Goal: Information Seeking & Learning: Learn about a topic

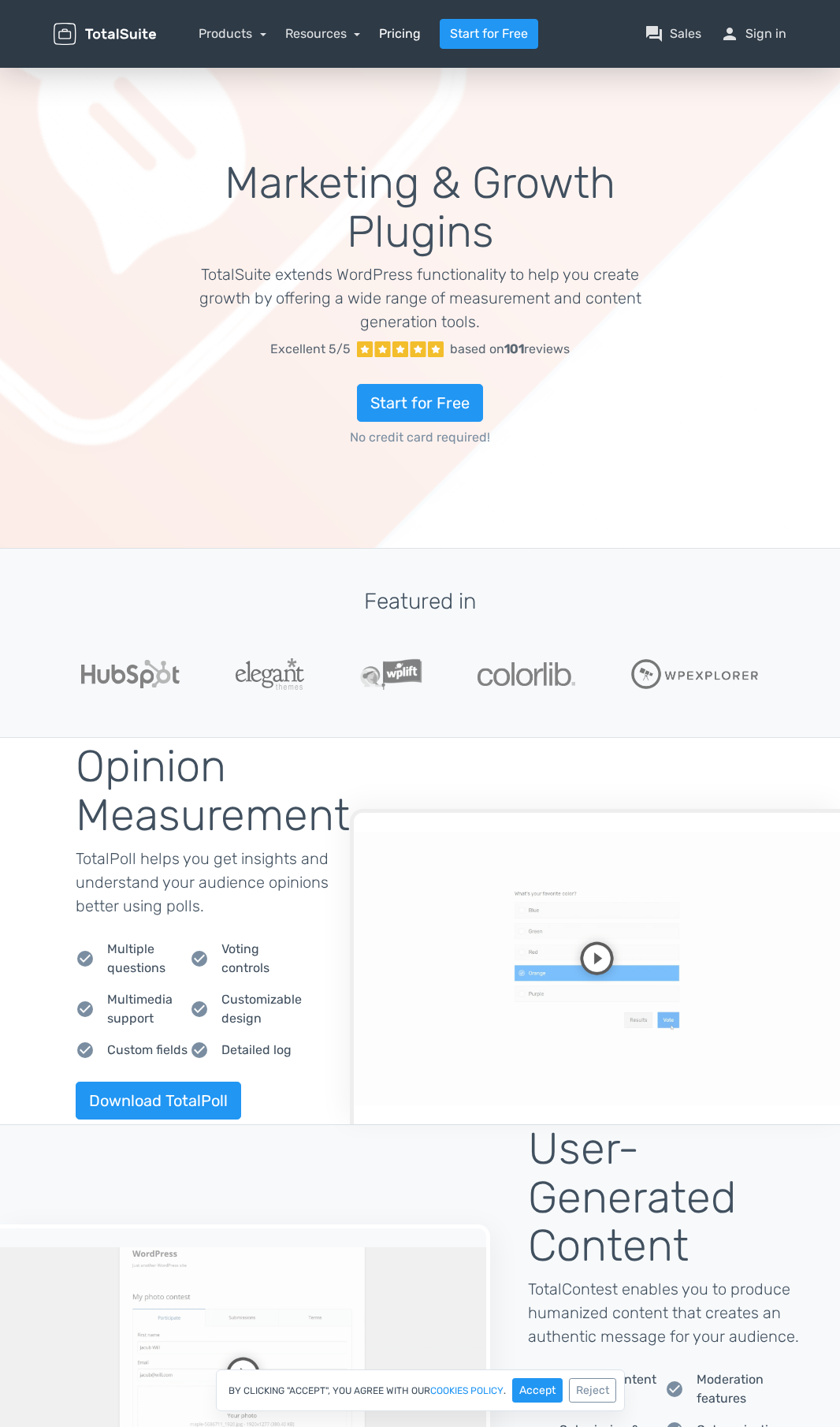
click at [400, 34] on span "Pricing" at bounding box center [400, 34] width 42 height 19
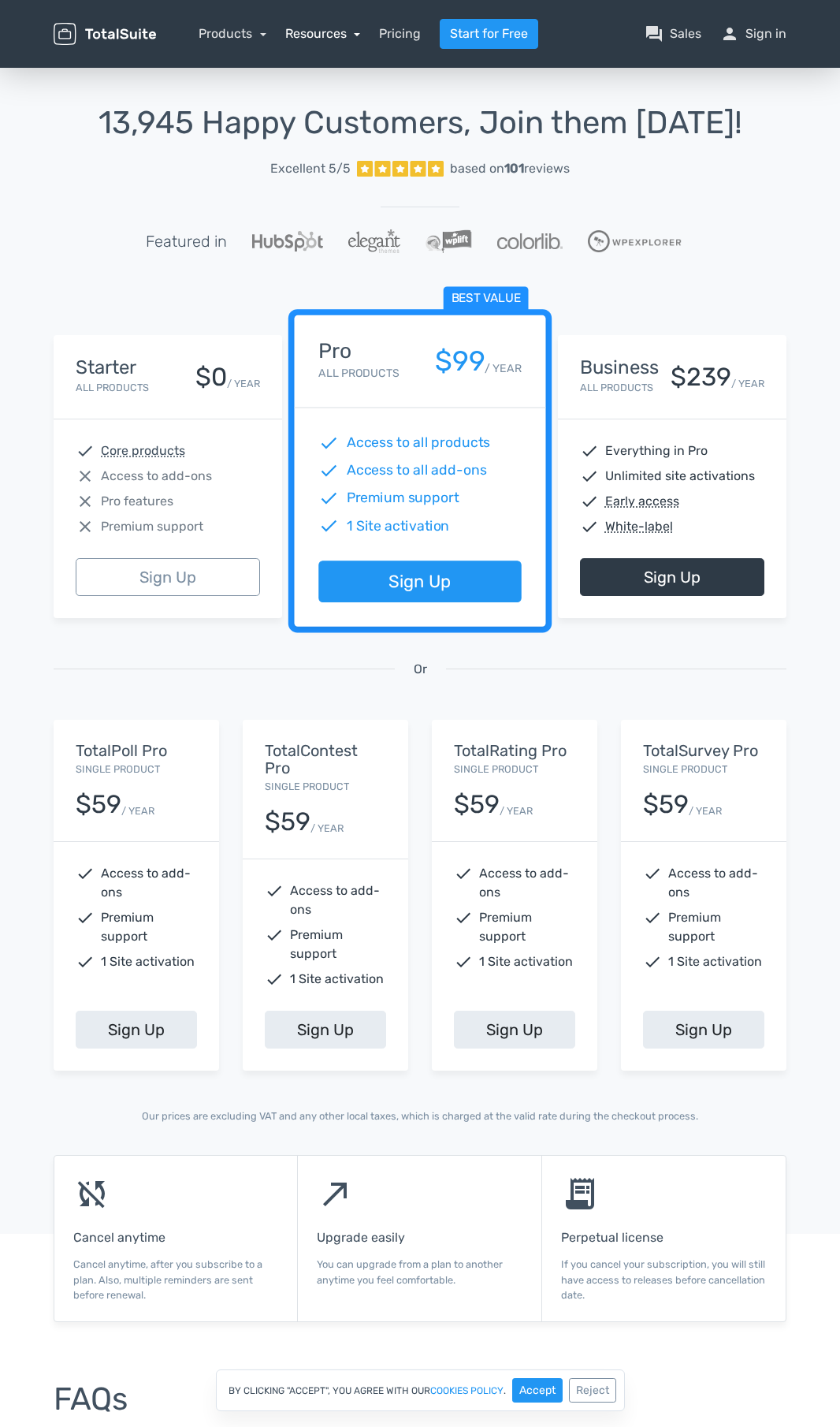
click at [323, 34] on span "Resources" at bounding box center [315, 34] width 61 height 15
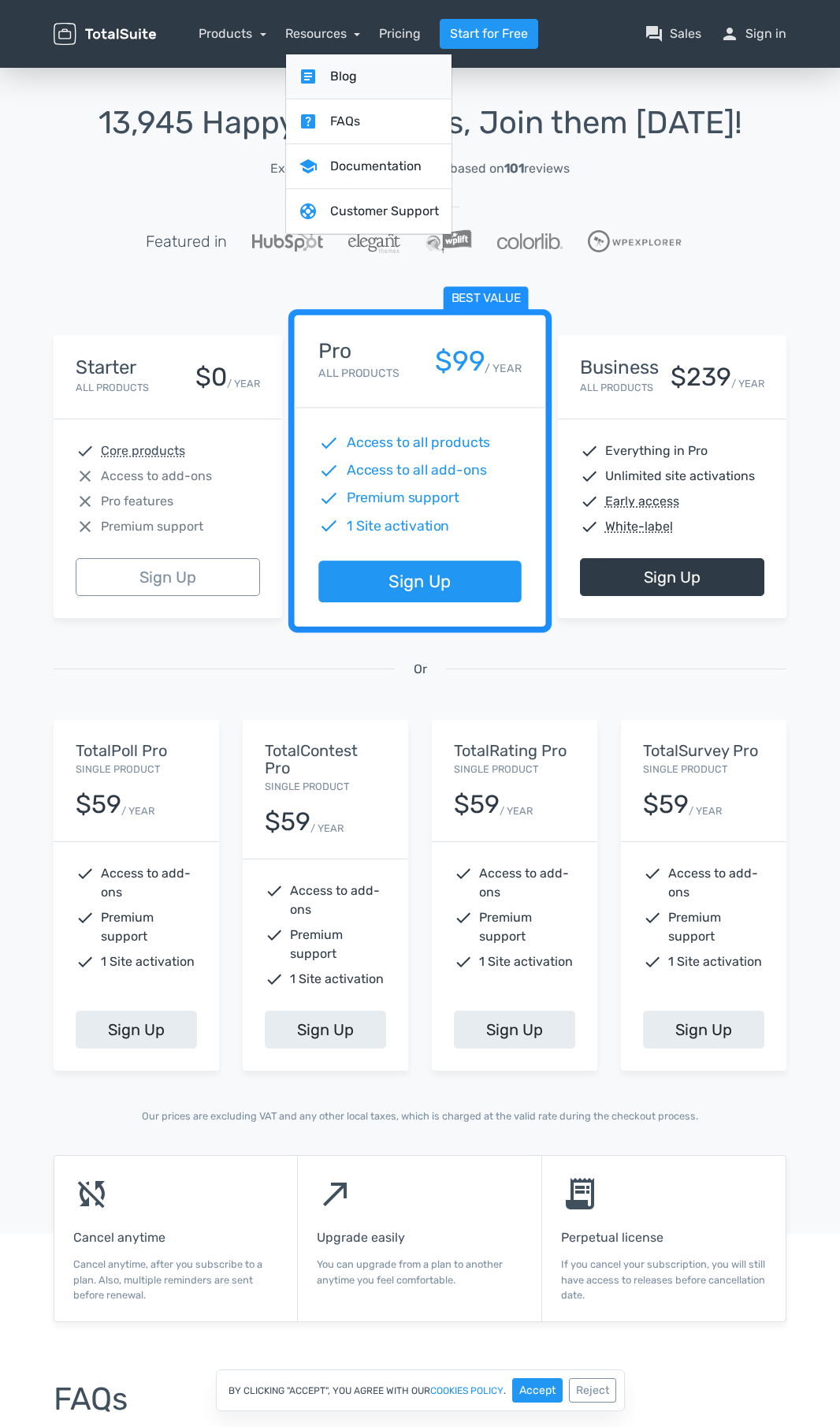
click at [368, 77] on link "article Blog" at bounding box center [369, 77] width 166 height 45
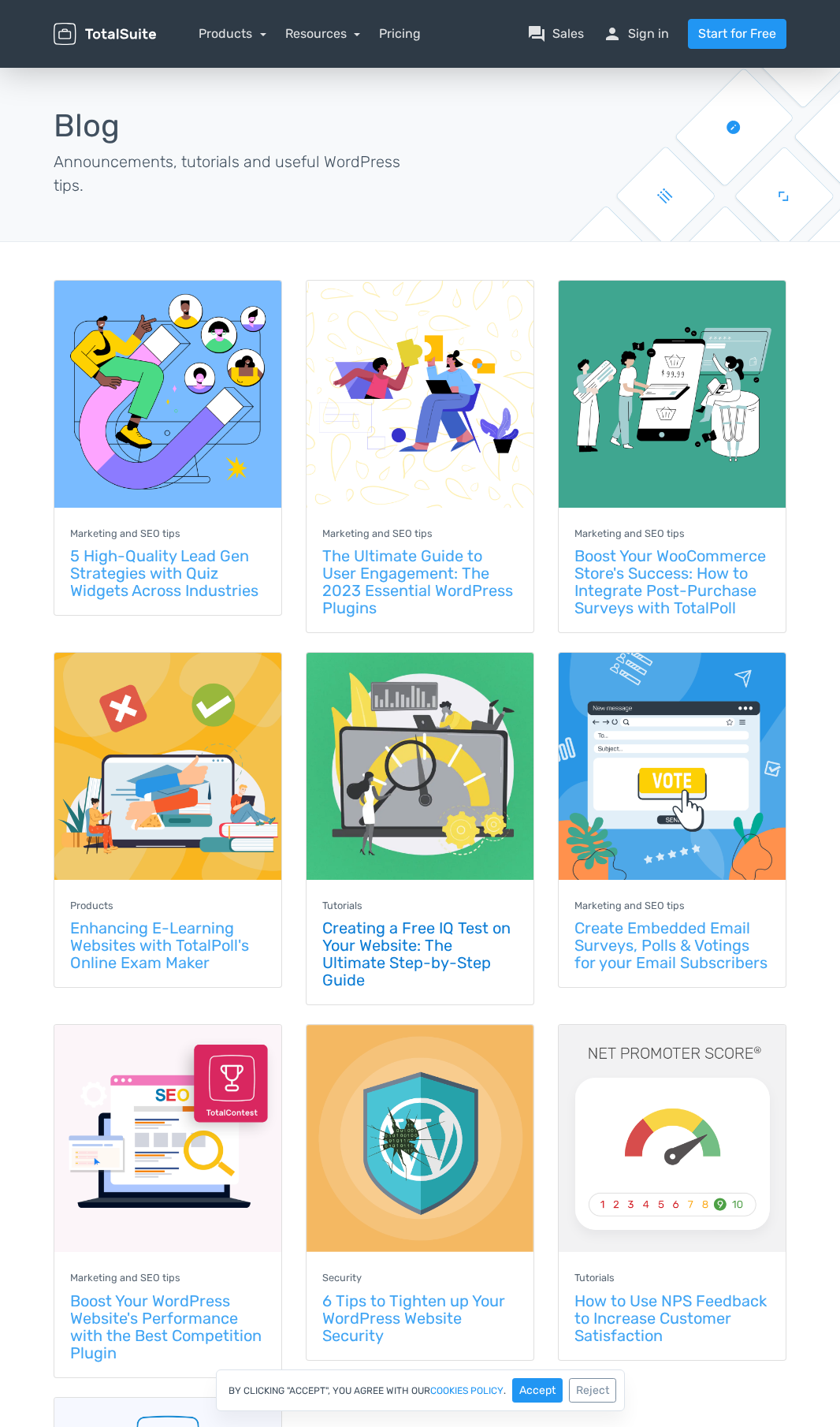
click at [415, 954] on span "Creating a Free IQ Test on Your Website: The Ultimate Step-by-Step Guide" at bounding box center [417, 954] width 189 height 71
